Goal: Use online tool/utility: Utilize a website feature to perform a specific function

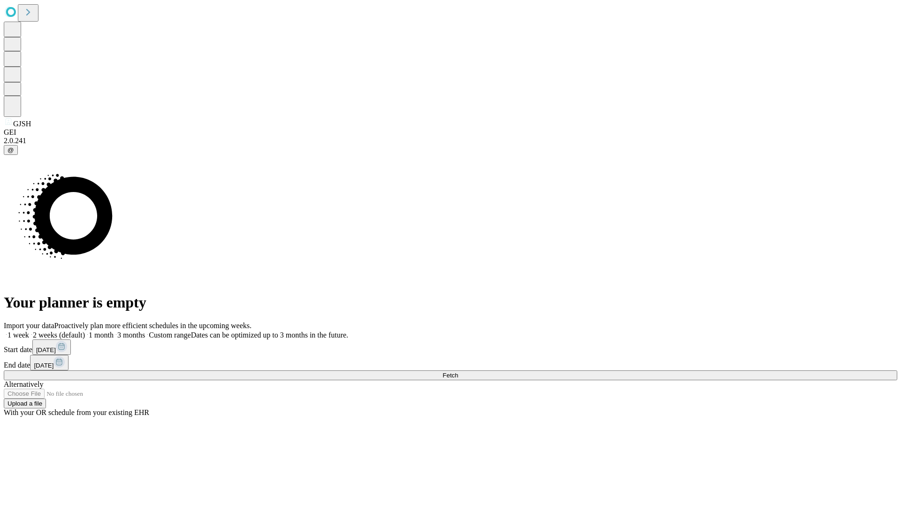
click at [458, 372] on span "Fetch" at bounding box center [450, 375] width 15 height 7
